Goal: Find specific page/section: Find specific page/section

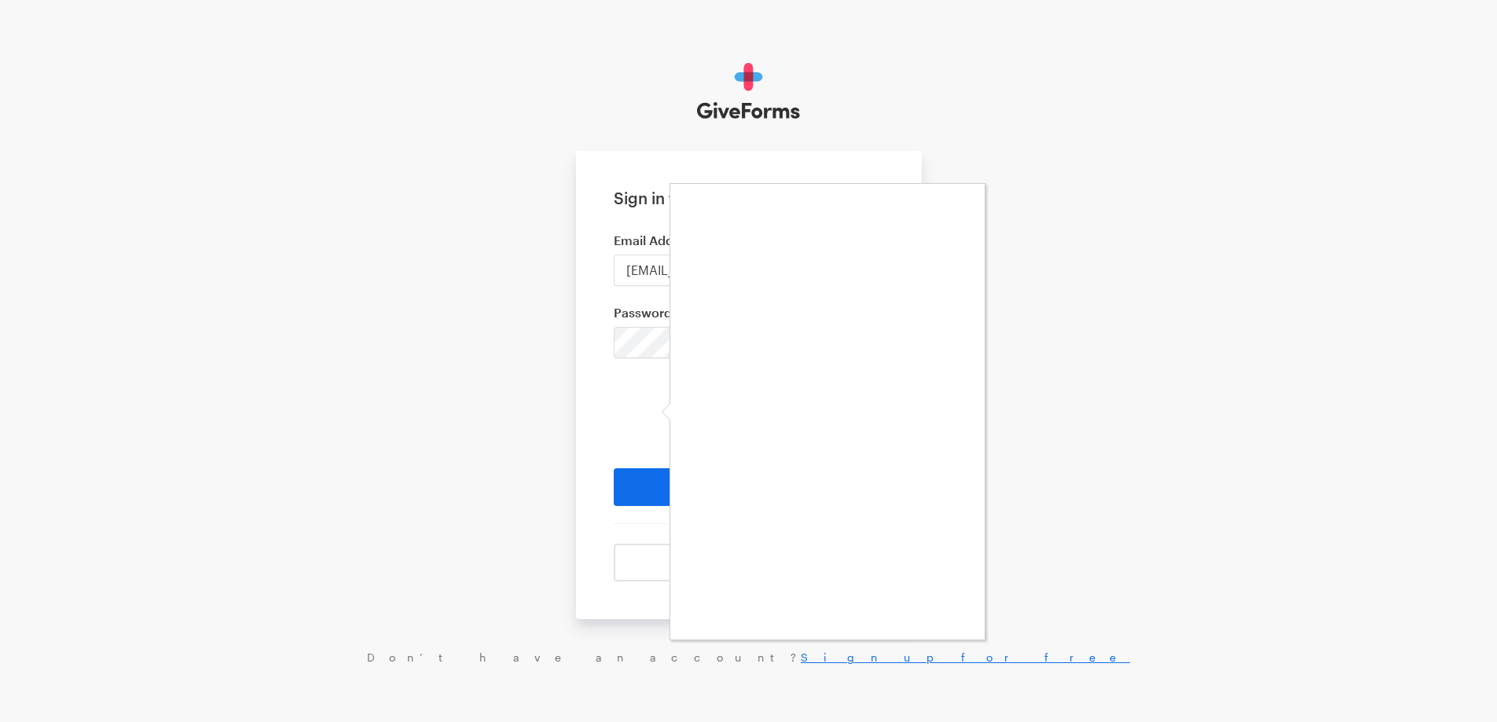
click at [647, 340] on div at bounding box center [748, 361] width 1497 height 722
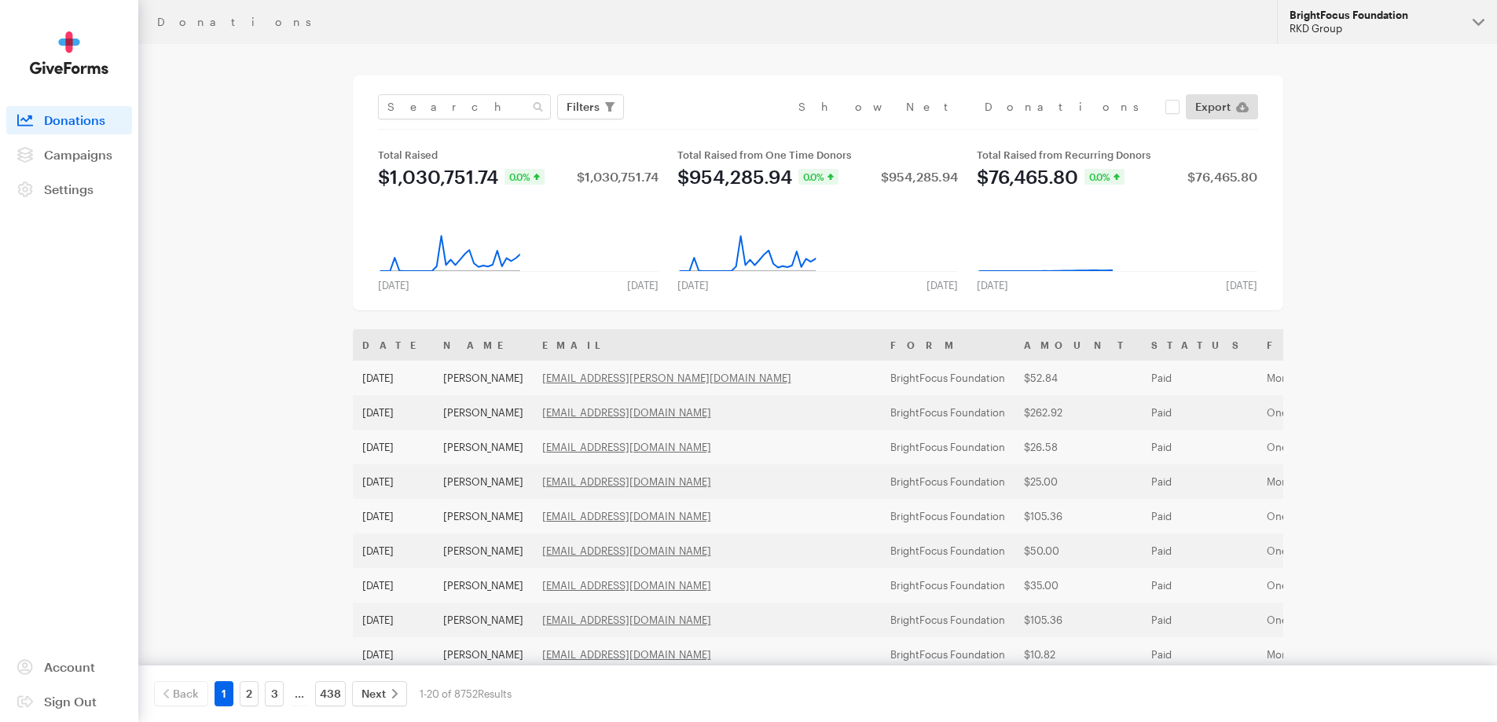
click at [1351, 10] on div "BrightFocus Foundation" at bounding box center [1374, 15] width 170 height 13
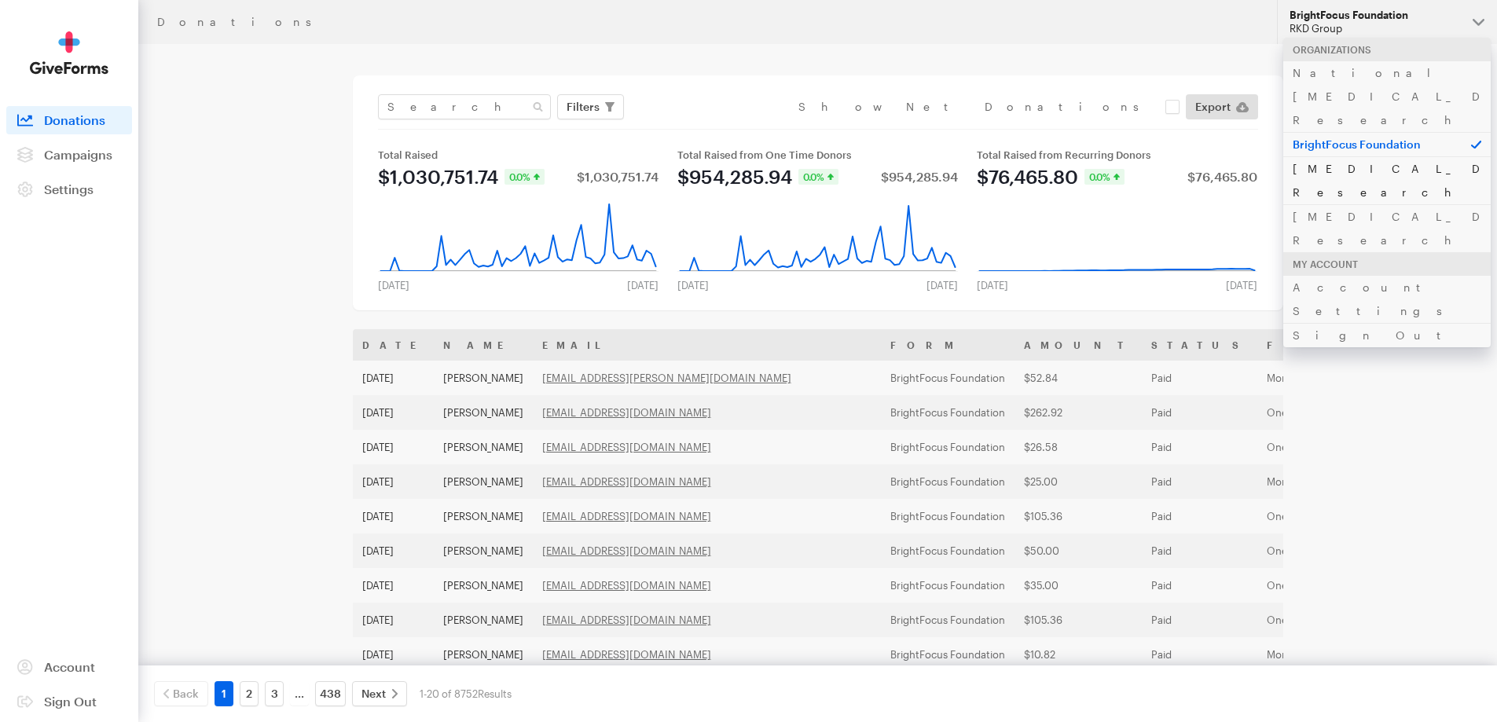
click at [1332, 156] on link "[MEDICAL_DATA] Research" at bounding box center [1386, 180] width 207 height 48
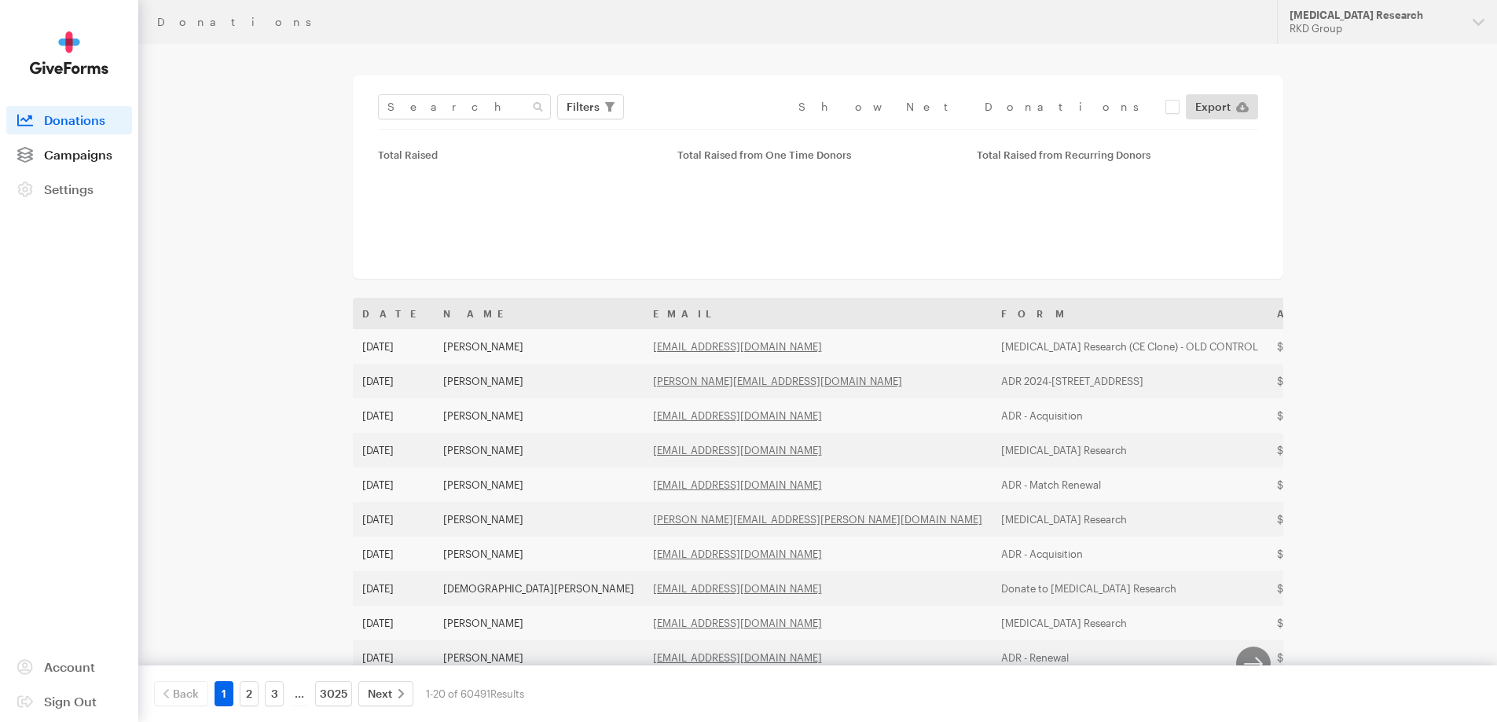
click at [77, 158] on span "Campaigns" at bounding box center [78, 154] width 68 height 15
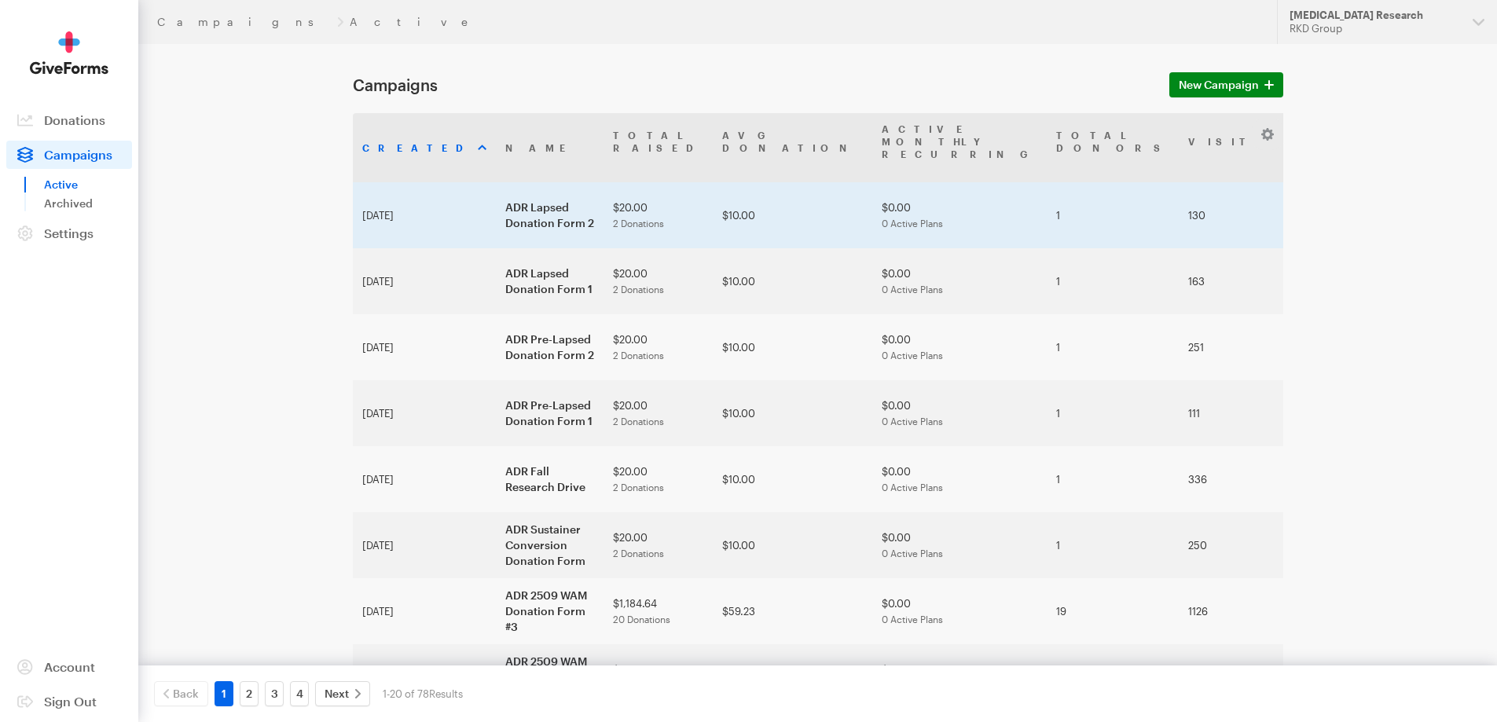
click at [496, 182] on td "ADR Lapsed Donation Form 2" at bounding box center [550, 215] width 108 height 66
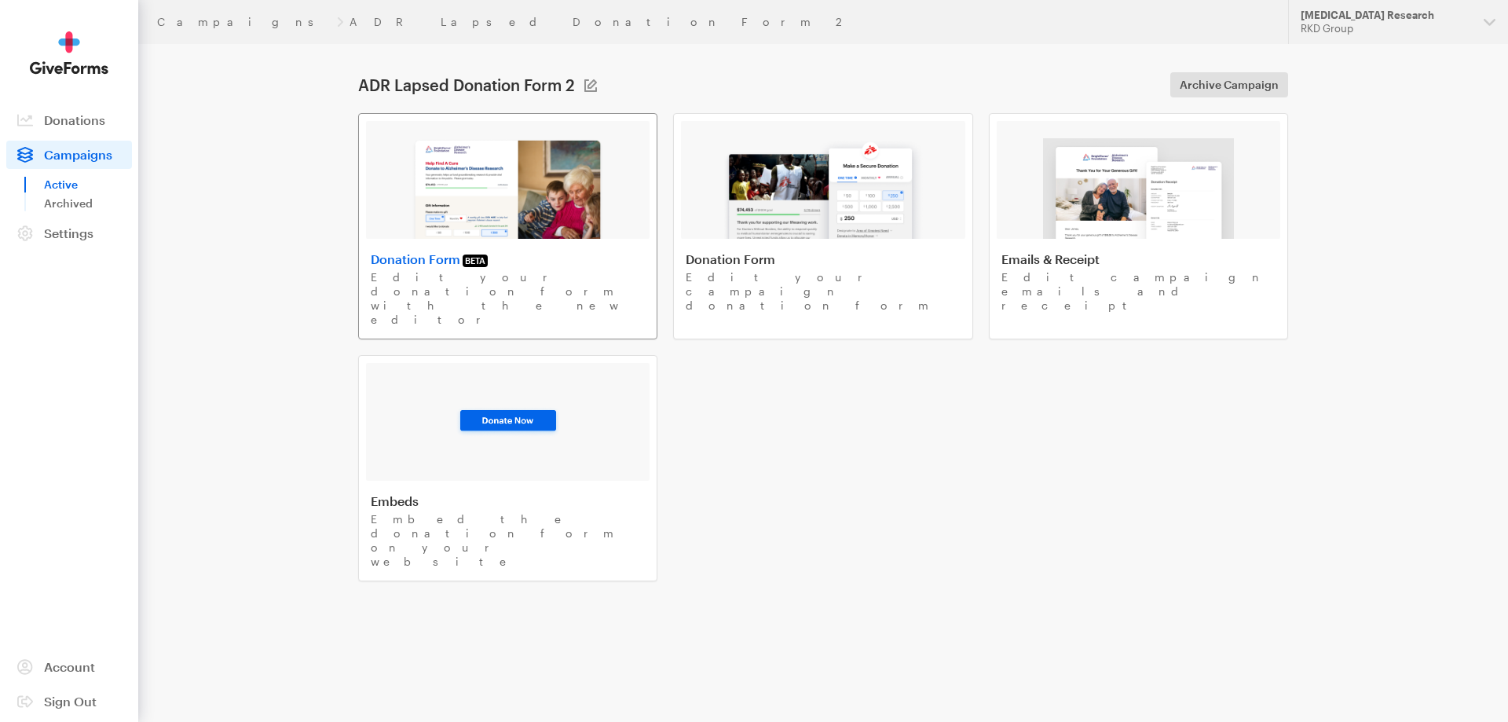
click at [518, 192] on img at bounding box center [508, 188] width 192 height 101
